Goal: Find specific page/section

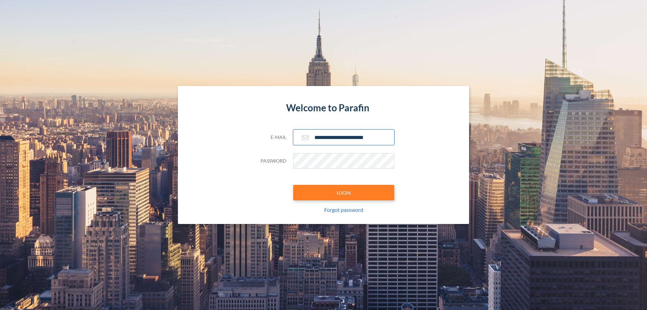
type input "**********"
click at [344, 192] on button "LOGIN" at bounding box center [343, 192] width 101 height 15
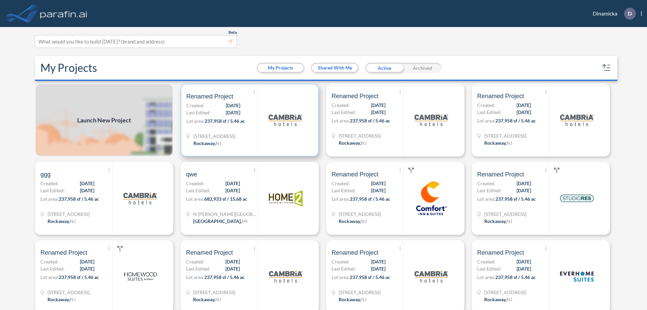
scroll to position [2, 0]
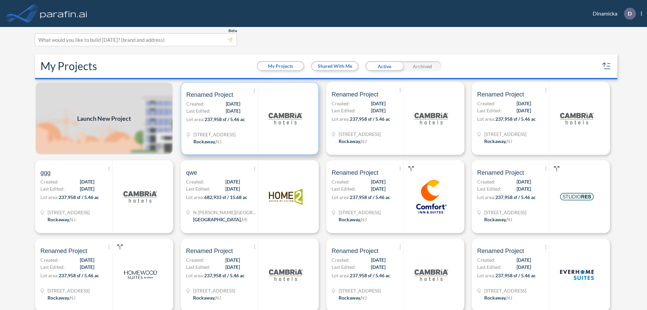
click at [248, 118] on p "Lot area: 237,958 sf / 5.46 ac" at bounding box center [221, 121] width 71 height 10
